Goal: Information Seeking & Learning: Learn about a topic

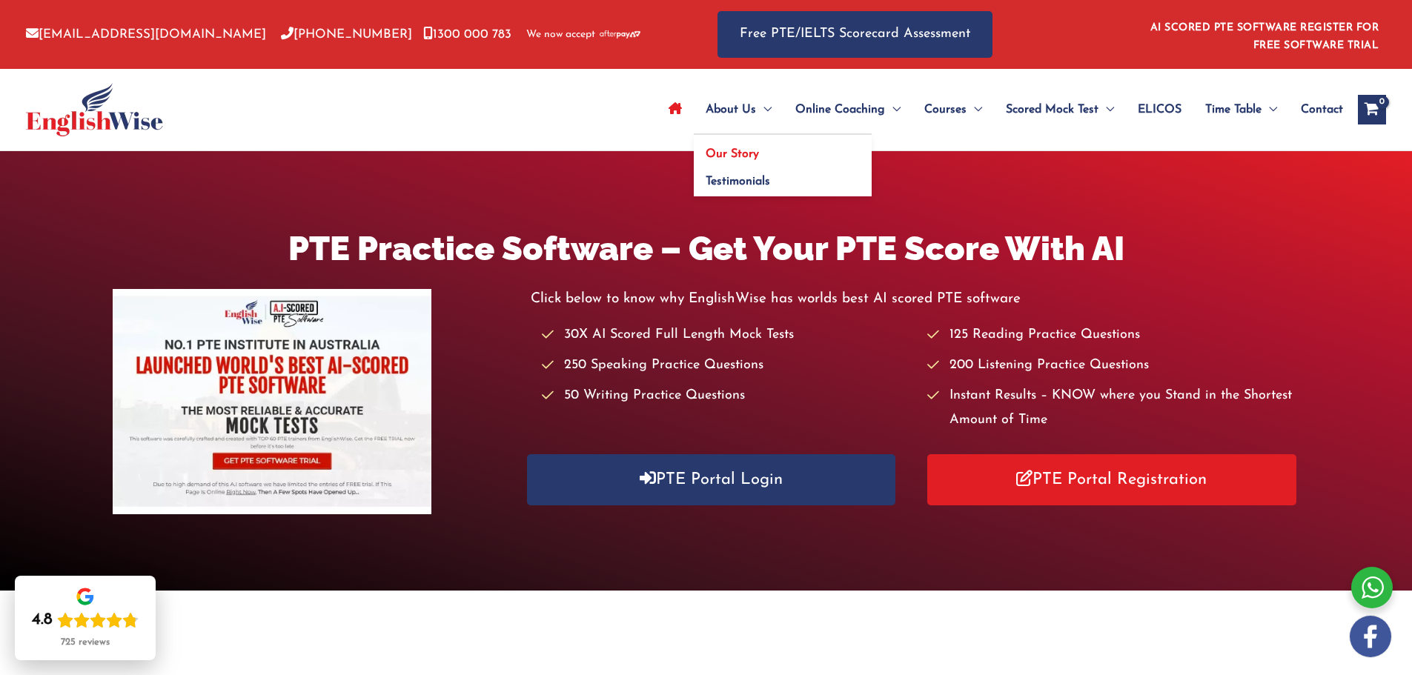
click at [750, 152] on span "Our Story" at bounding box center [731, 154] width 53 height 12
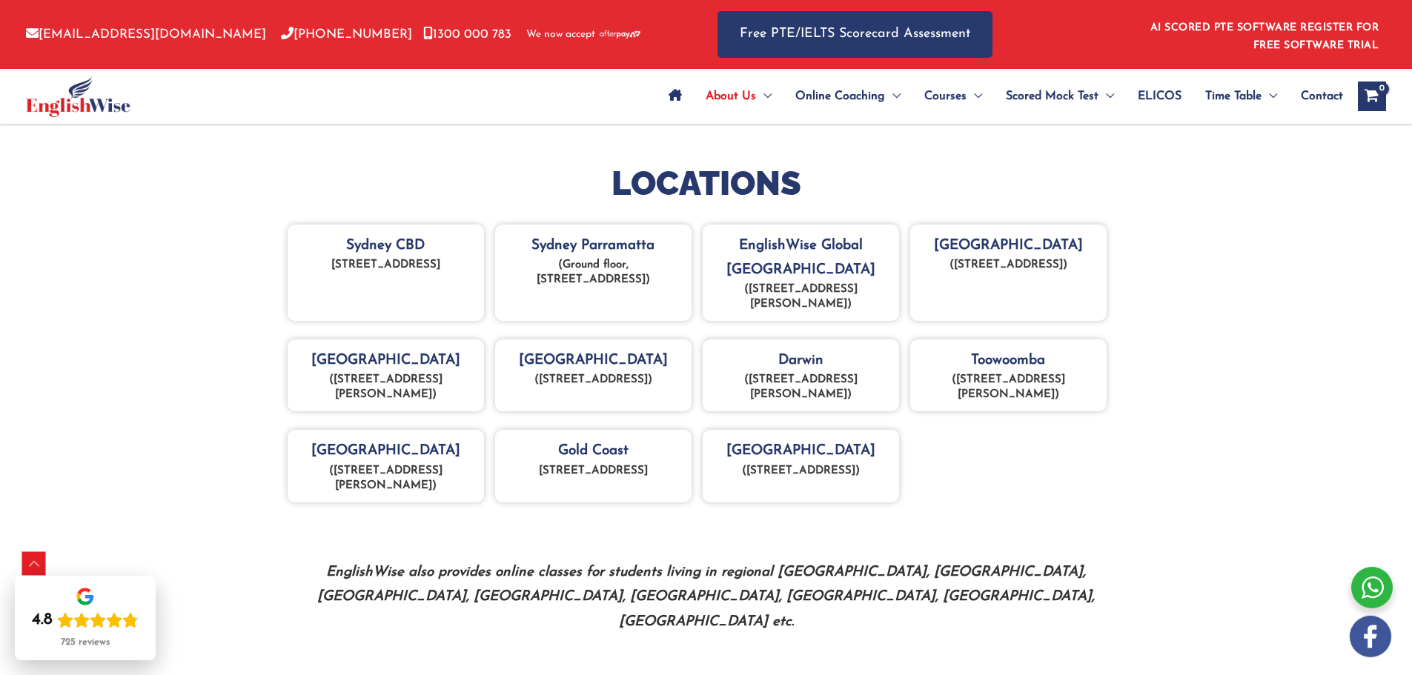
scroll to position [667, 0]
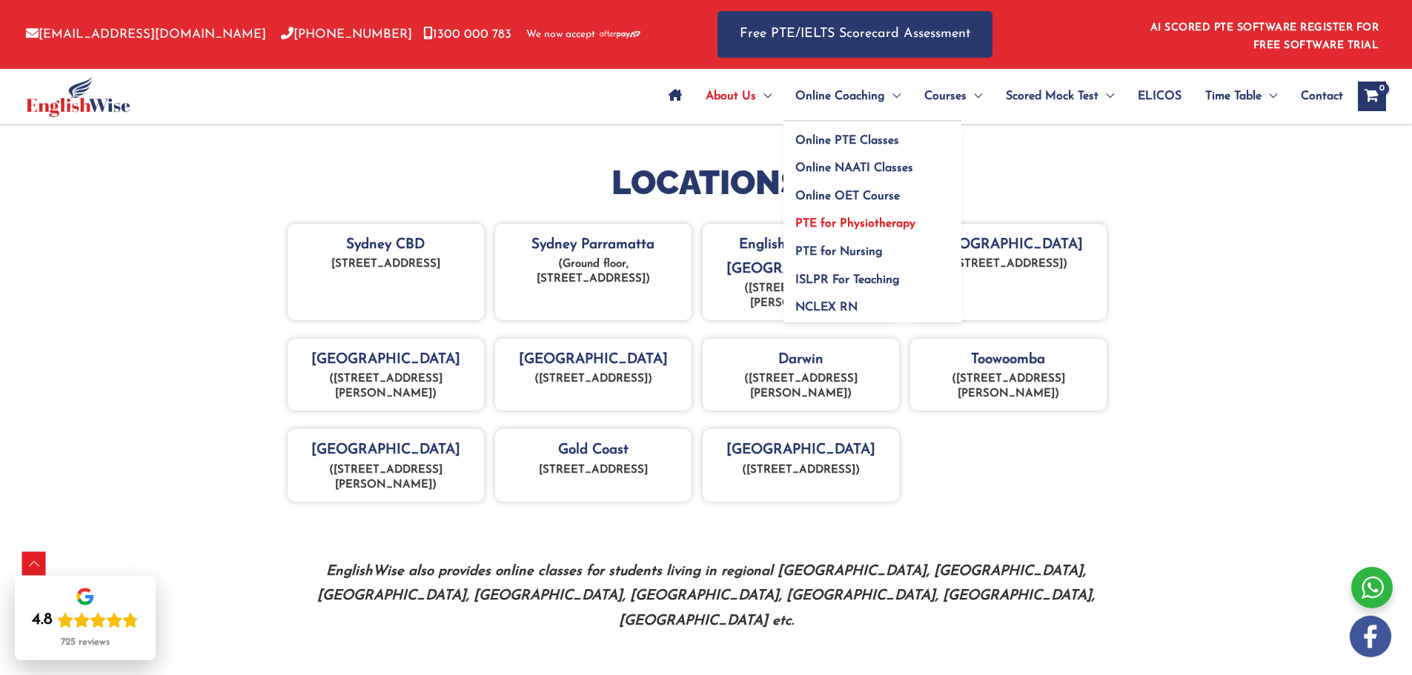
click at [872, 223] on span "PTE for Physiotherapy" at bounding box center [855, 224] width 120 height 12
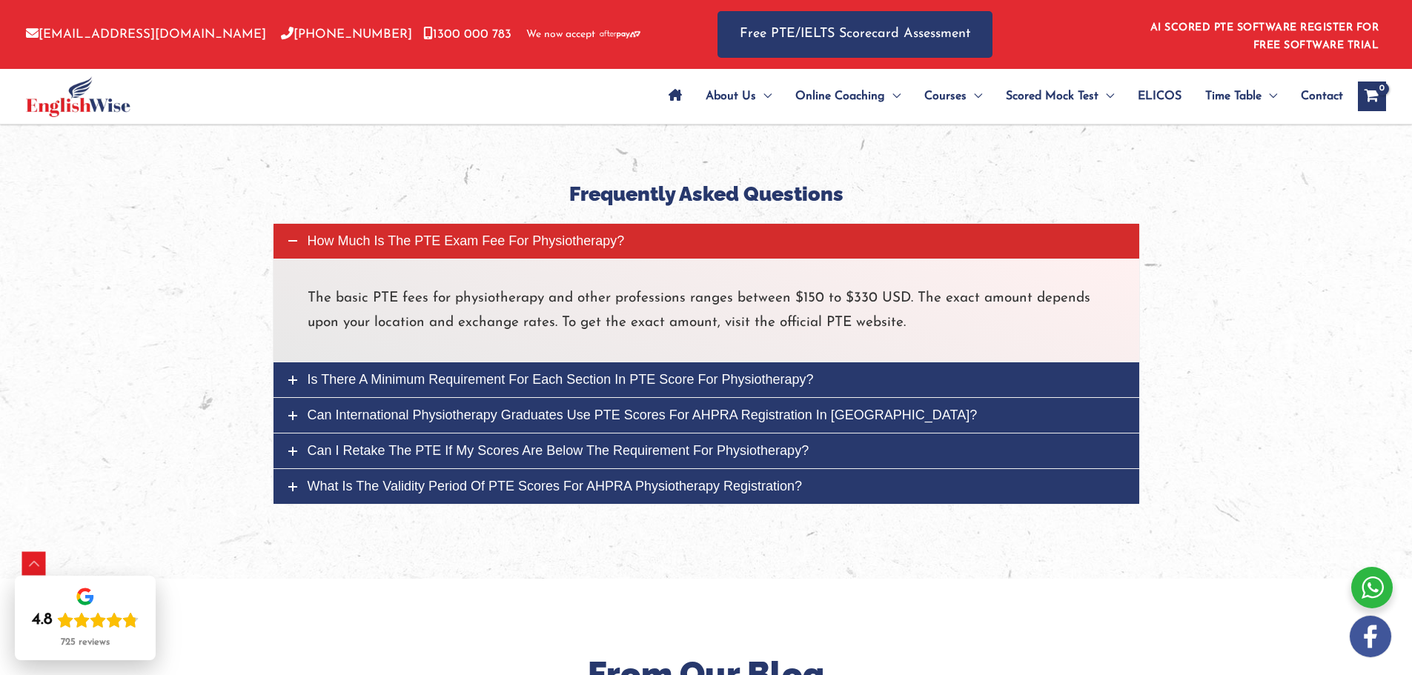
scroll to position [4945, 0]
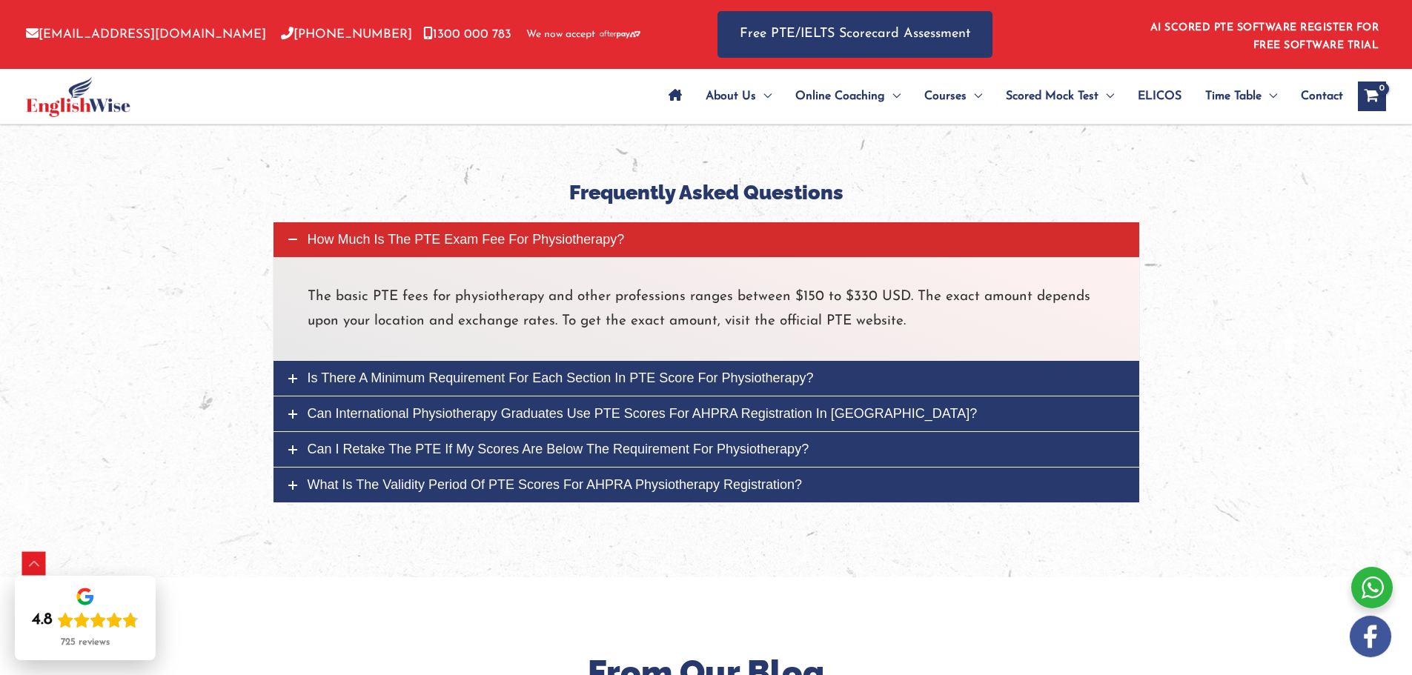
click at [721, 371] on span "Is there a minimum requirement for each section in PTE score for Physiotherapy?" at bounding box center [561, 378] width 506 height 15
